Goal: Task Accomplishment & Management: Manage account settings

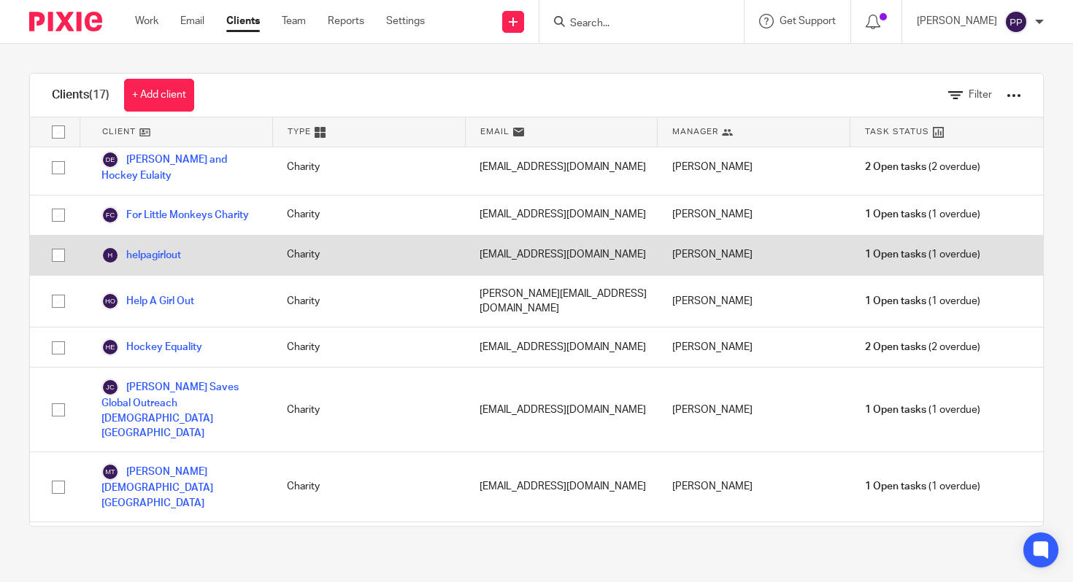
scroll to position [76, 0]
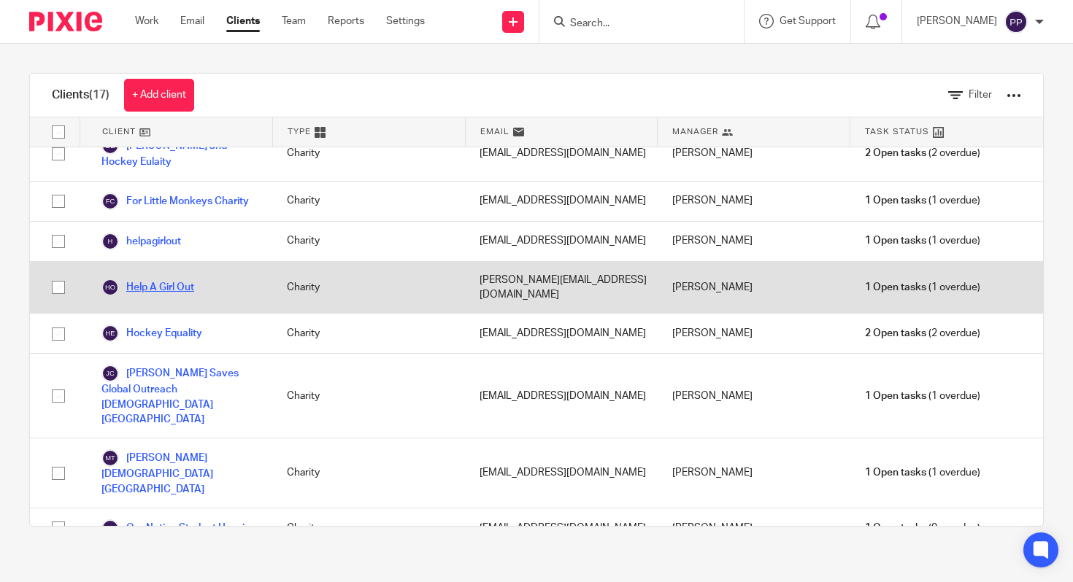
click at [163, 296] on link "Help A Girl Out" at bounding box center [147, 288] width 93 height 18
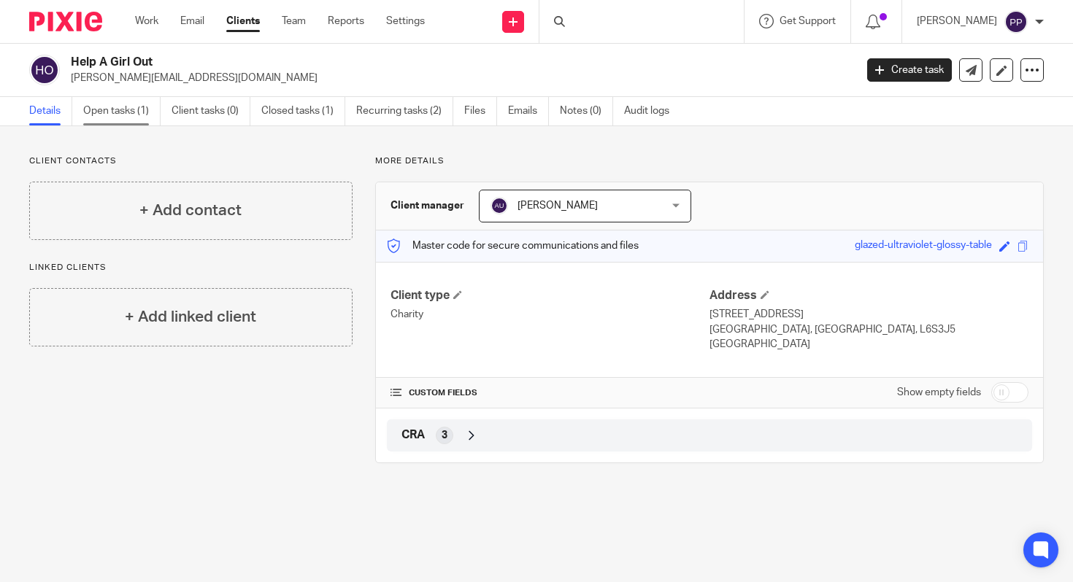
click at [112, 109] on link "Open tasks (1)" at bounding box center [121, 111] width 77 height 28
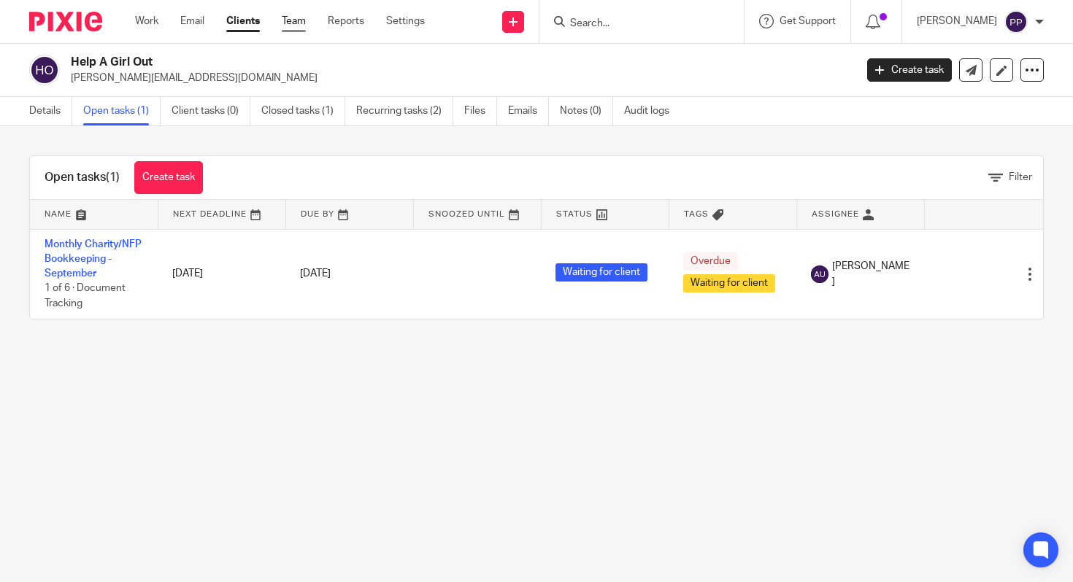
click at [298, 28] on link "Team" at bounding box center [294, 21] width 24 height 15
click at [301, 26] on link "Team" at bounding box center [294, 21] width 24 height 15
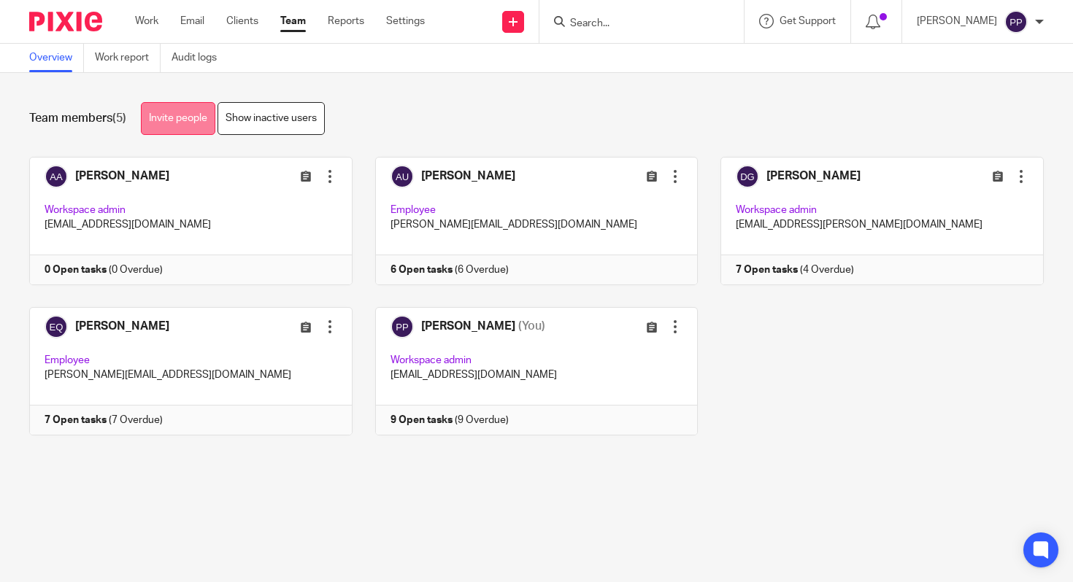
click at [175, 116] on link "Invite people" at bounding box center [178, 118] width 74 height 33
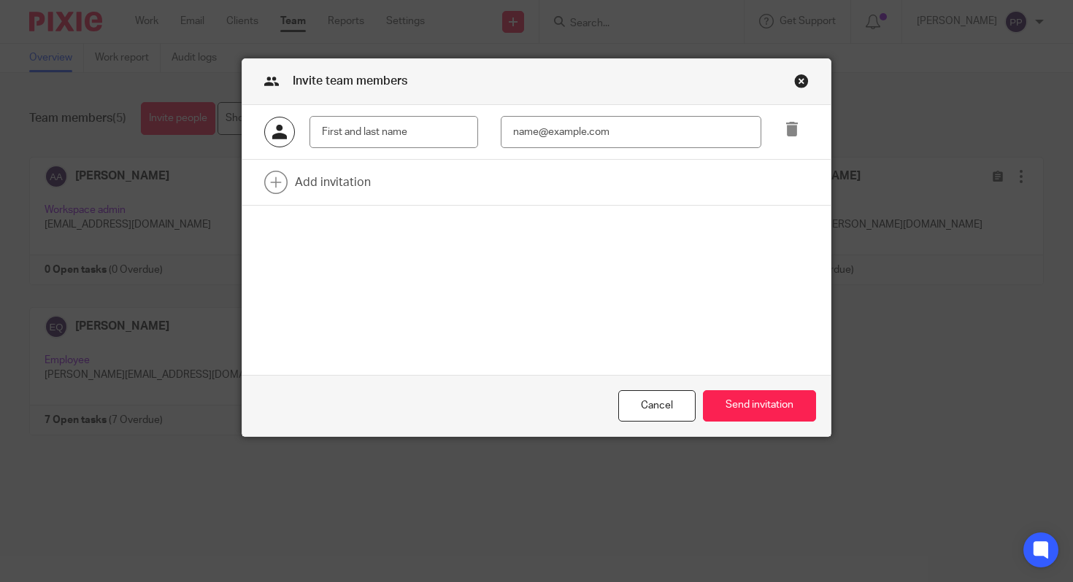
click at [369, 135] on input "text" at bounding box center [393, 132] width 169 height 33
type input "x"
type input "c"
click at [398, 141] on input "text" at bounding box center [393, 132] width 169 height 33
type input "Carrie Lee"
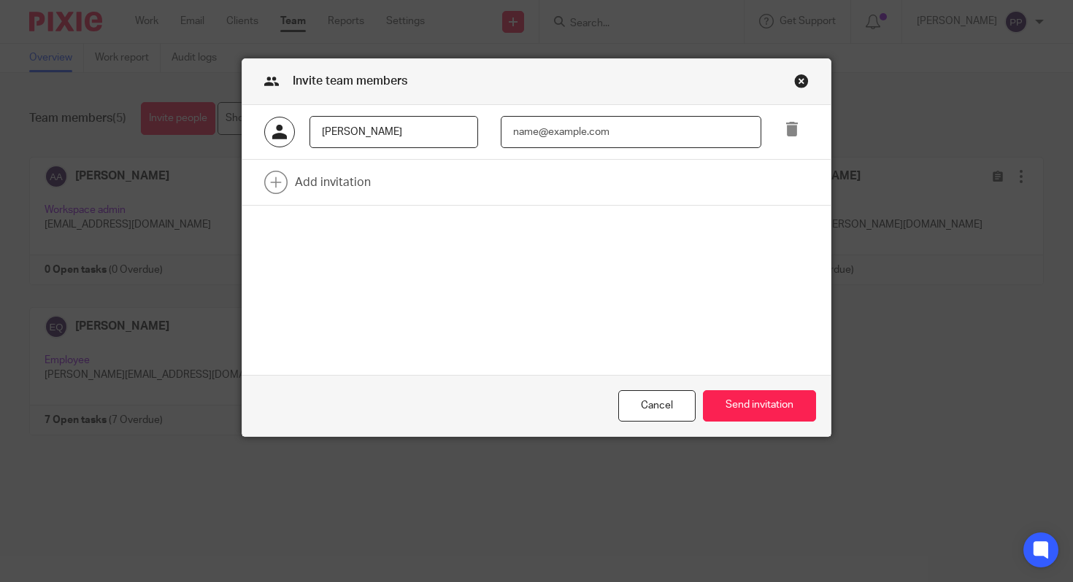
click at [542, 130] on input "email" at bounding box center [631, 132] width 261 height 33
paste input "carrie.lee@charityaccountingfirm.ca"
type input "carrie.lee@charityaccountingfirm.ca"
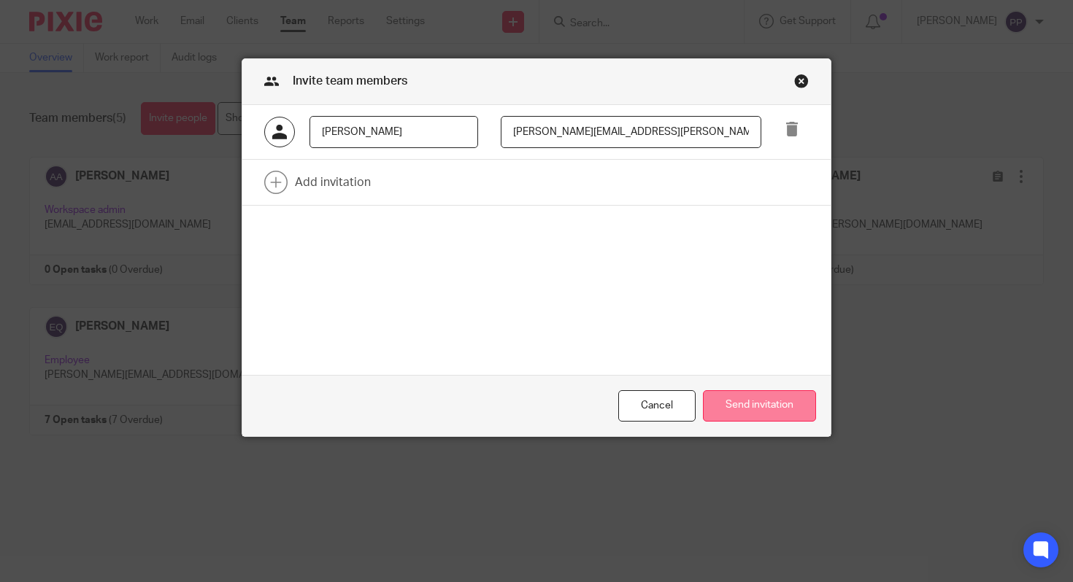
click at [740, 411] on button "Send invitation" at bounding box center [759, 405] width 113 height 31
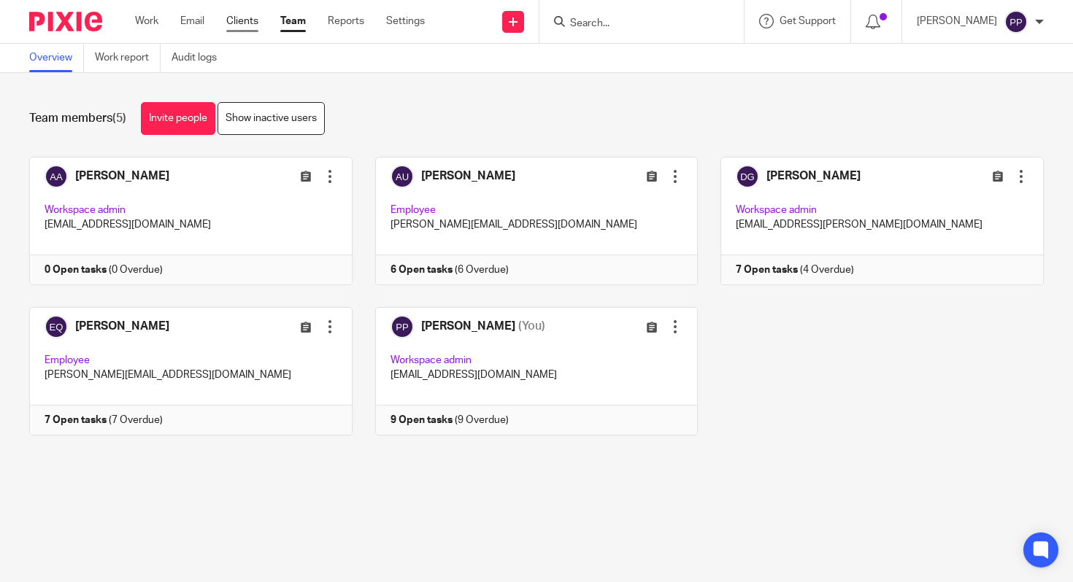
click at [239, 25] on link "Clients" at bounding box center [242, 21] width 32 height 15
click at [196, 19] on link "Email" at bounding box center [192, 21] width 24 height 15
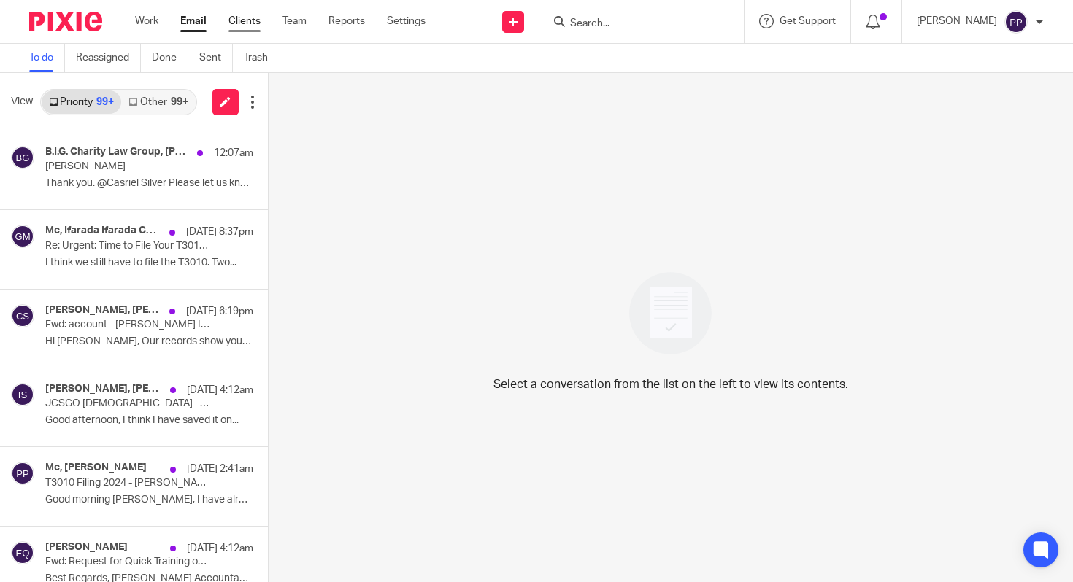
click at [253, 23] on link "Clients" at bounding box center [244, 21] width 32 height 15
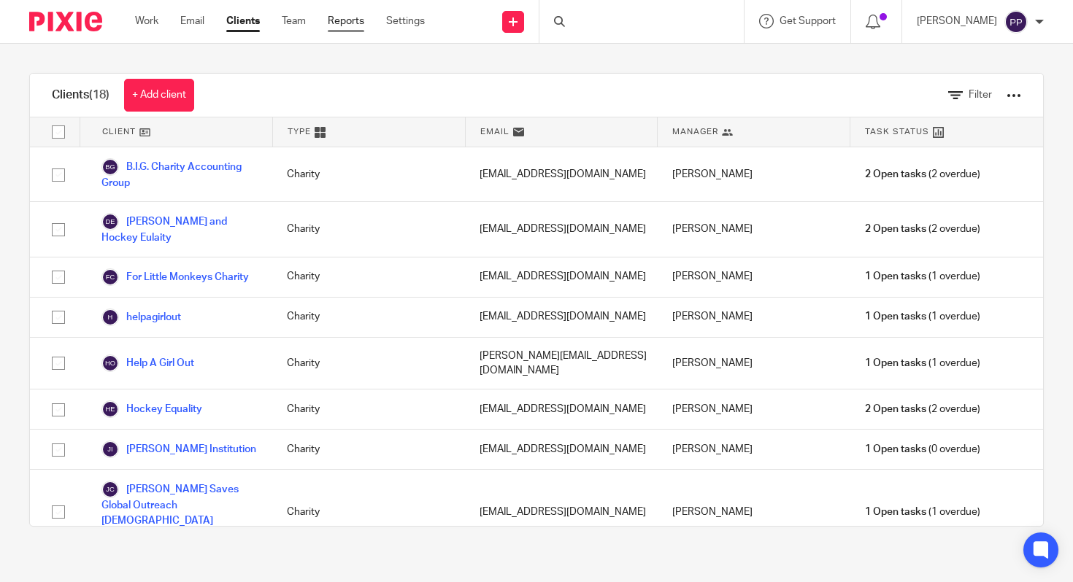
drag, startPoint x: 0, startPoint y: 0, endPoint x: 334, endPoint y: 22, distance: 334.3
click at [334, 22] on link "Reports" at bounding box center [346, 21] width 36 height 15
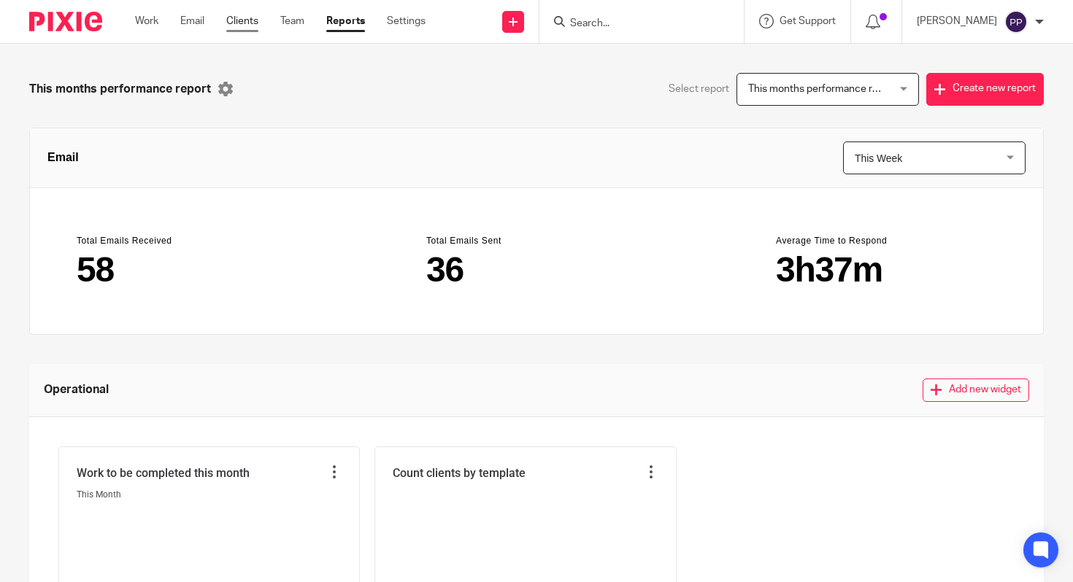
click at [251, 20] on link "Clients" at bounding box center [242, 21] width 32 height 15
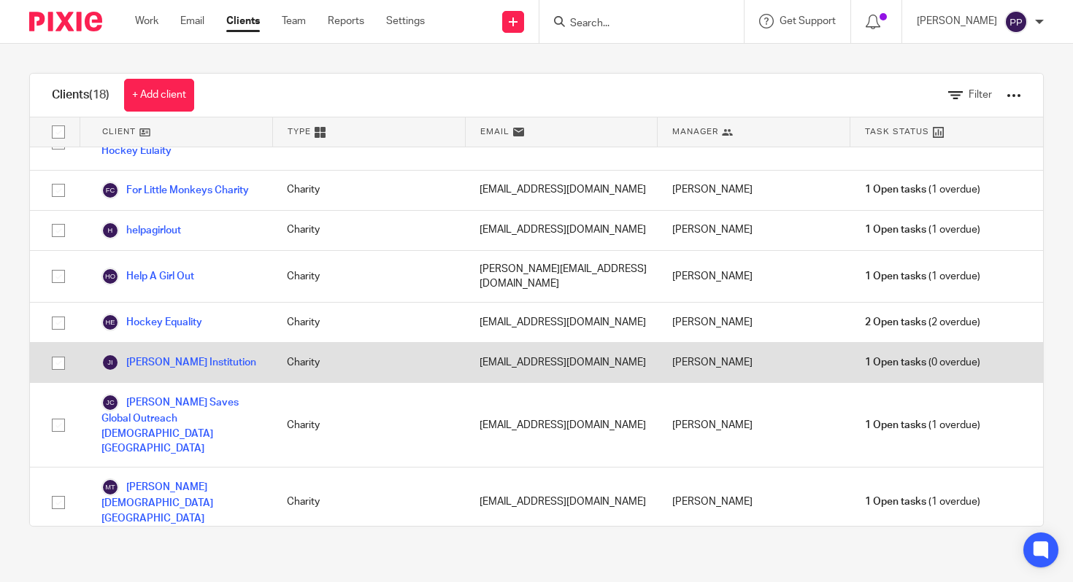
scroll to position [71, 0]
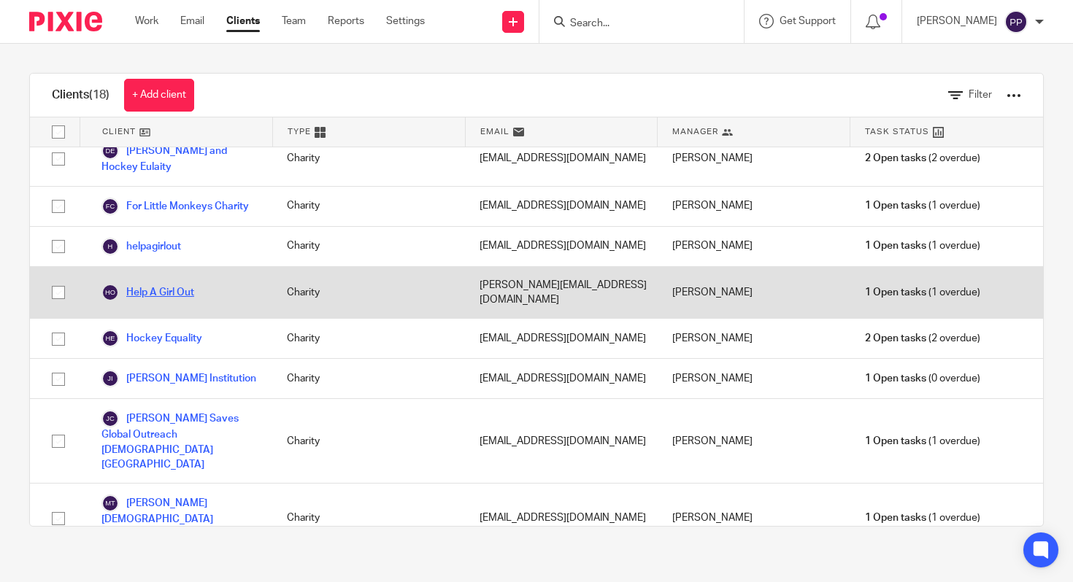
click at [184, 301] on link "Help A Girl Out" at bounding box center [147, 293] width 93 height 18
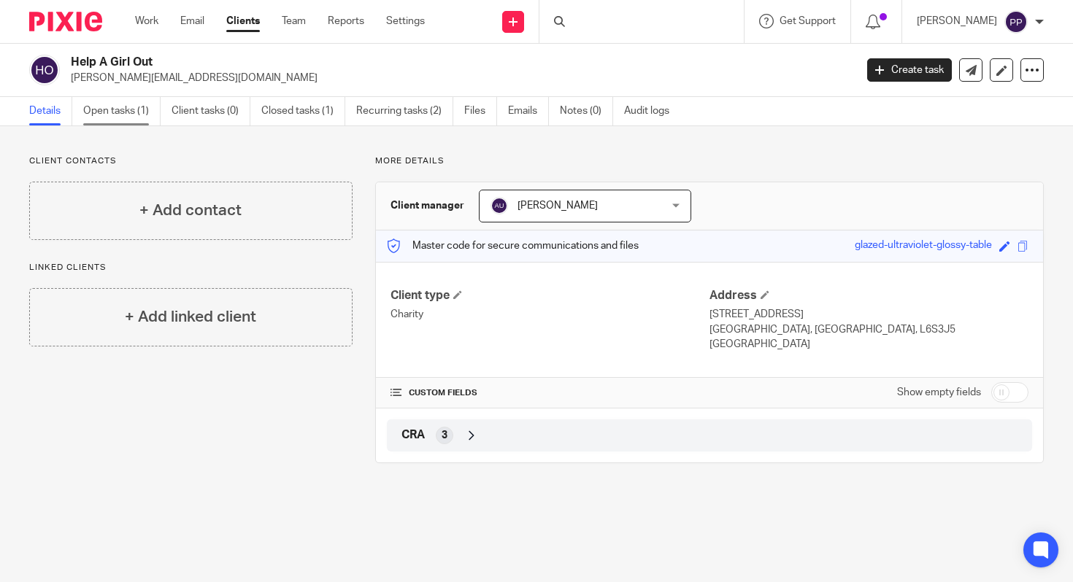
click at [116, 117] on link "Open tasks (1)" at bounding box center [121, 111] width 77 height 28
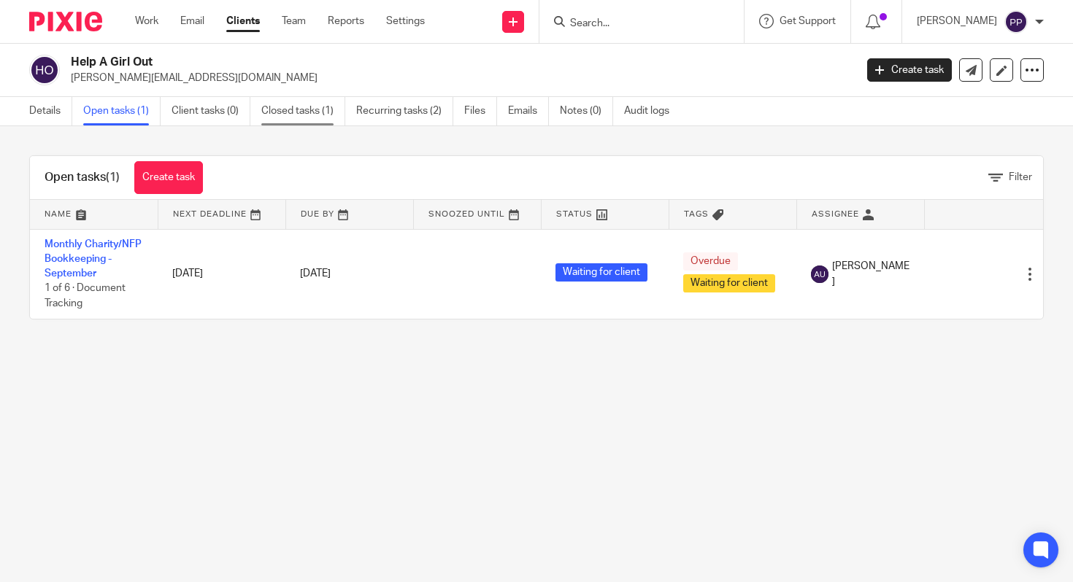
click at [296, 111] on link "Closed tasks (1)" at bounding box center [303, 111] width 84 height 28
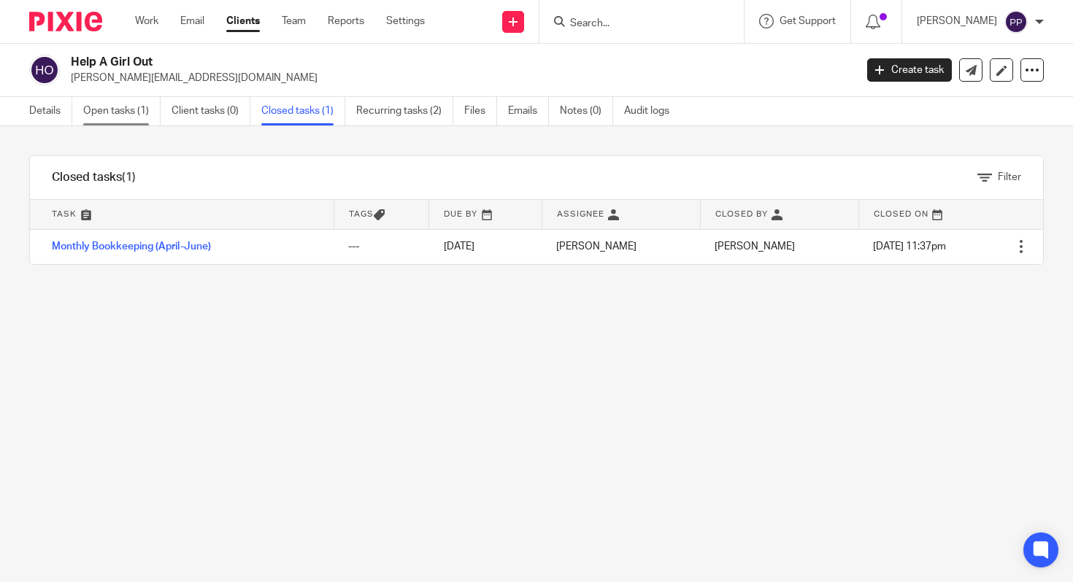
click at [121, 115] on link "Open tasks (1)" at bounding box center [121, 111] width 77 height 28
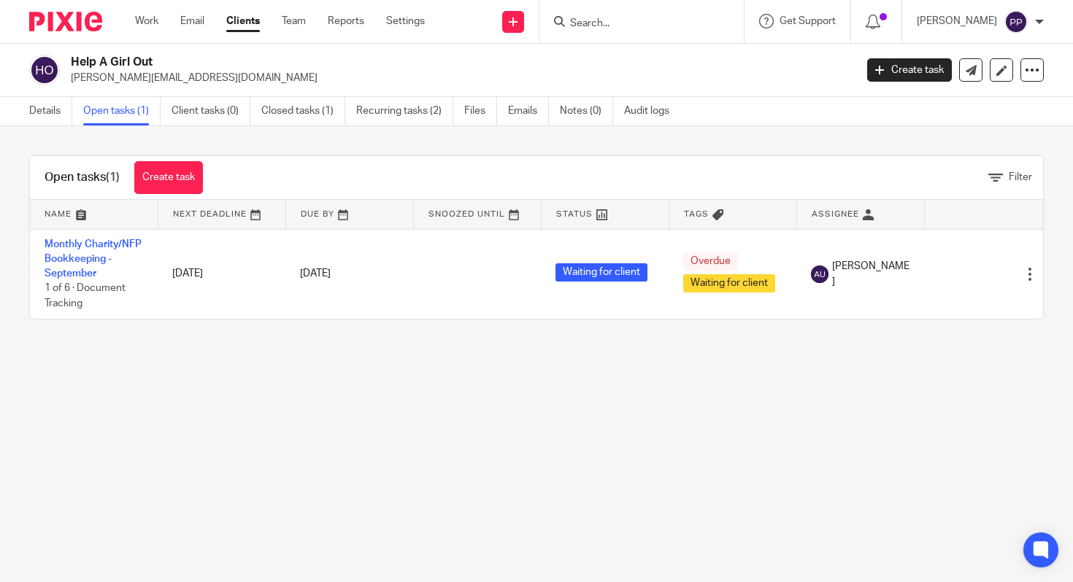
click at [234, 28] on link "Clients" at bounding box center [243, 21] width 34 height 15
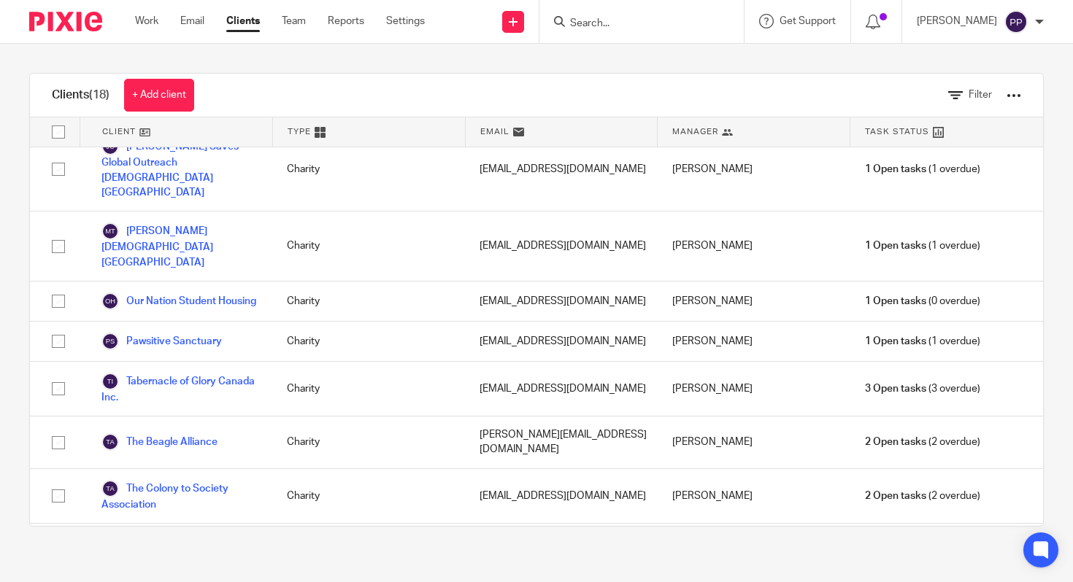
scroll to position [342, 0]
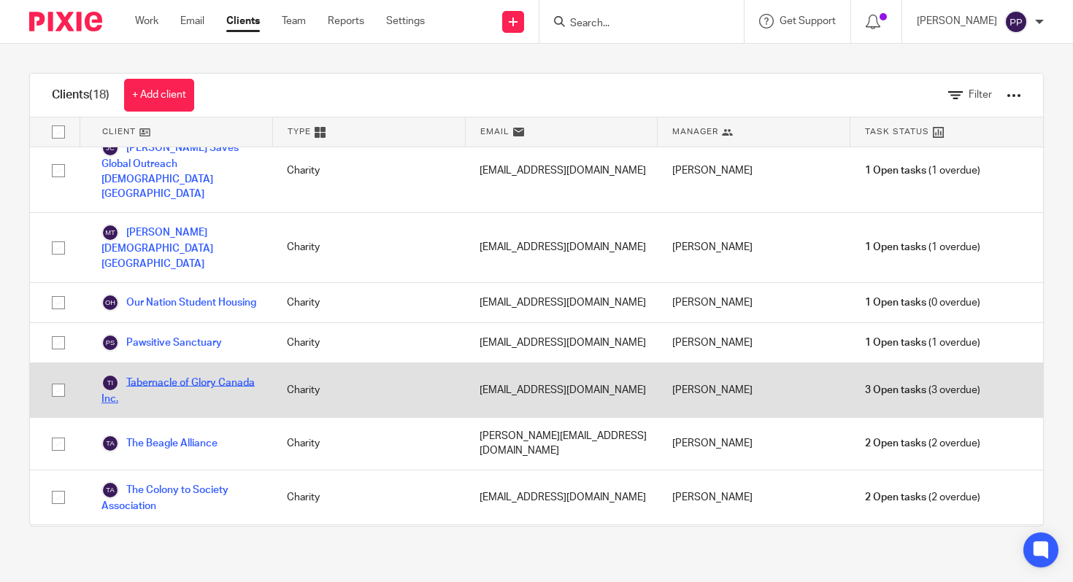
click at [179, 374] on link "Tabernacle of Glory Canada Inc." at bounding box center [179, 390] width 156 height 32
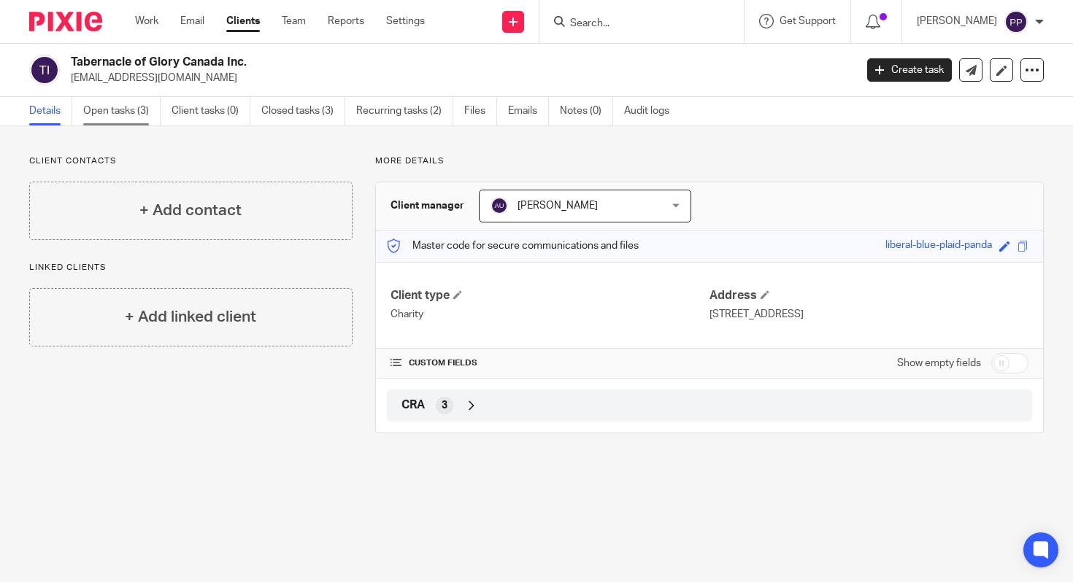
click at [128, 101] on link "Open tasks (3)" at bounding box center [121, 111] width 77 height 28
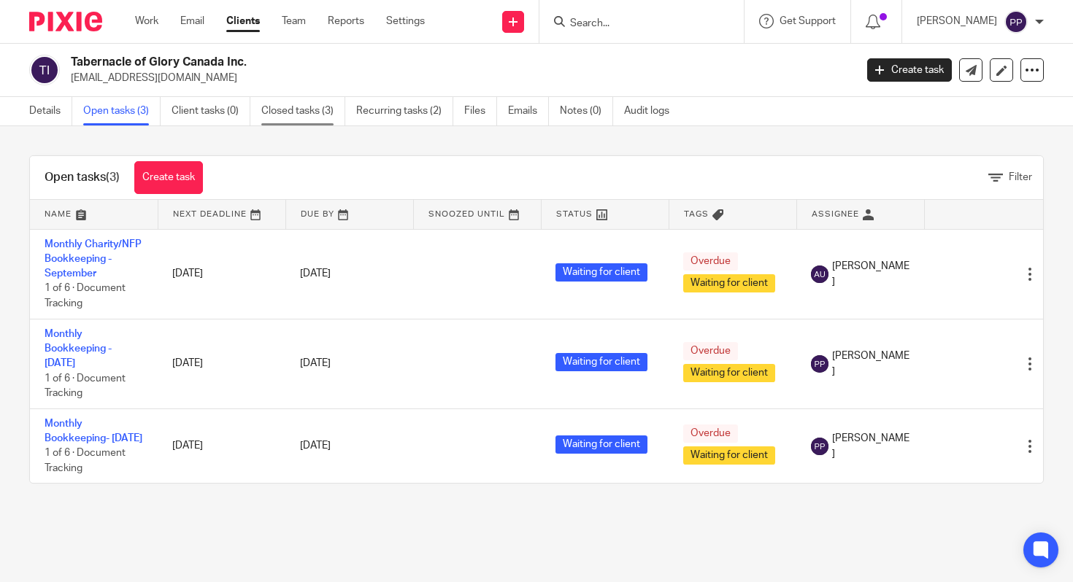
click at [305, 111] on link "Closed tasks (3)" at bounding box center [303, 111] width 84 height 28
